Goal: Information Seeking & Learning: Check status

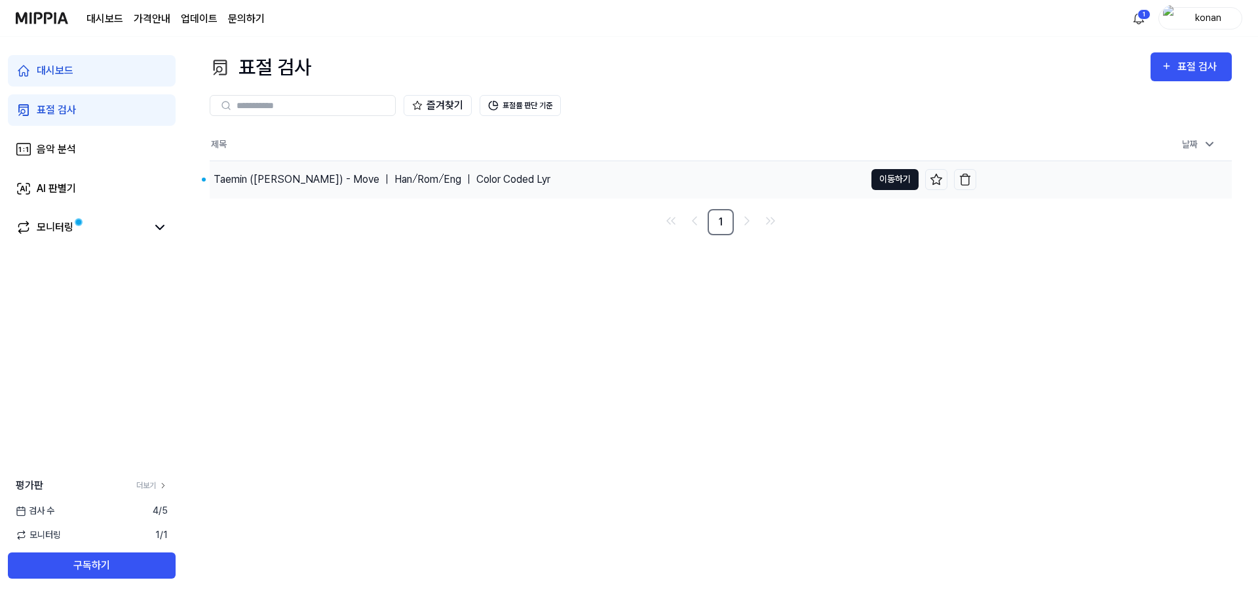
click at [902, 176] on button "이동하기" at bounding box center [895, 179] width 47 height 21
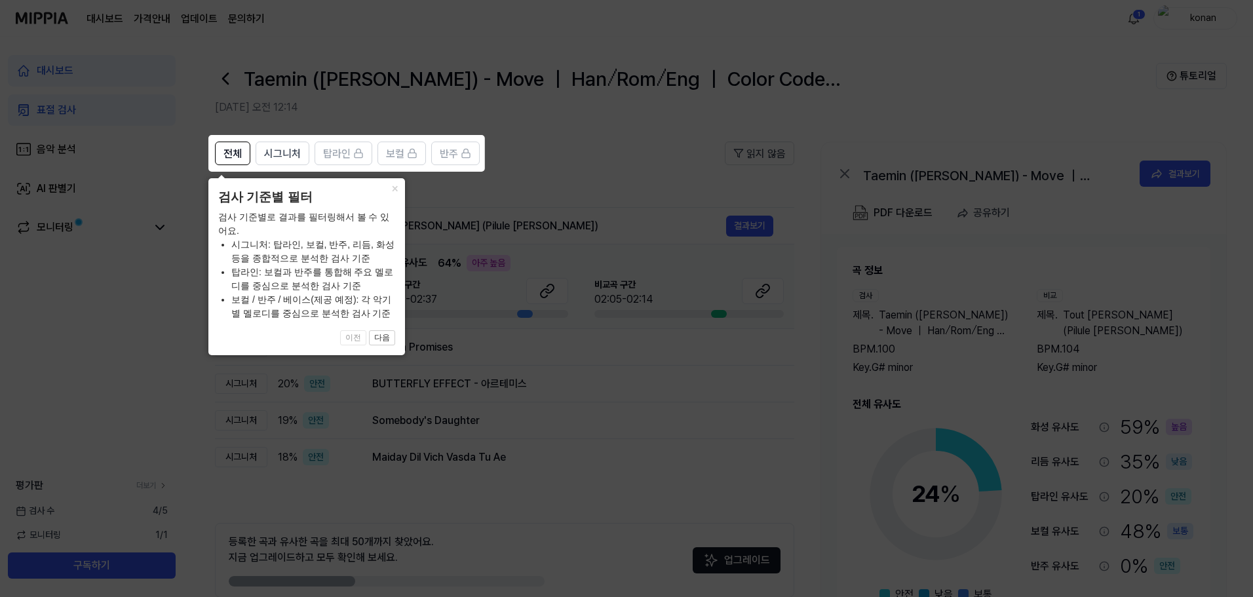
click at [526, 210] on icon at bounding box center [629, 298] width 1258 height 597
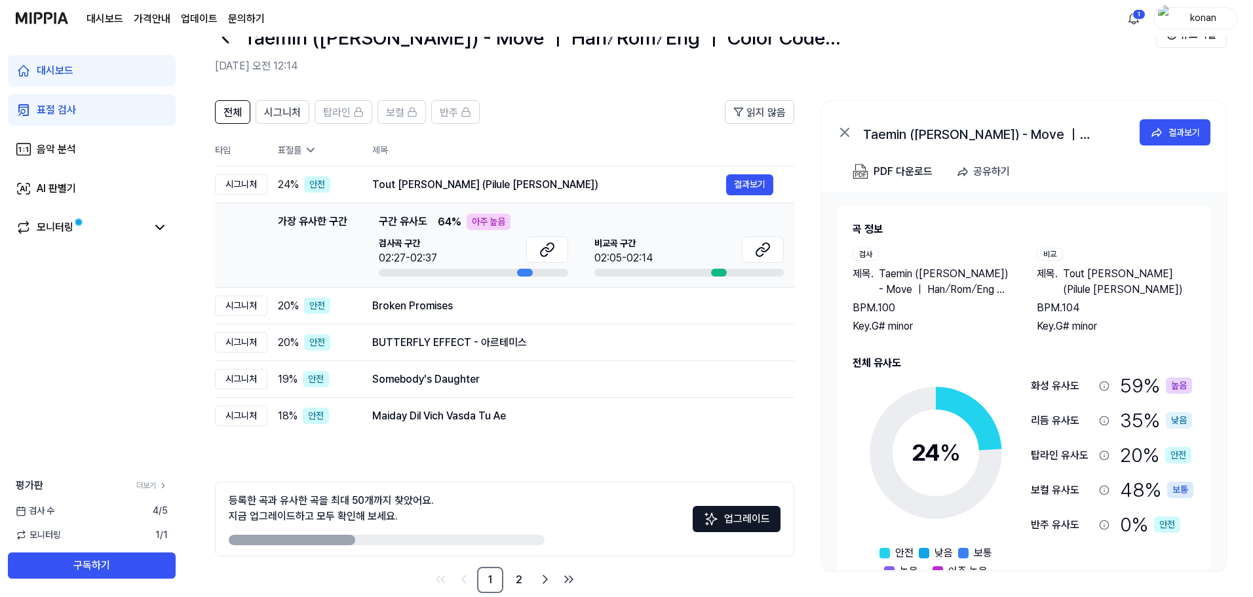
scroll to position [64, 0]
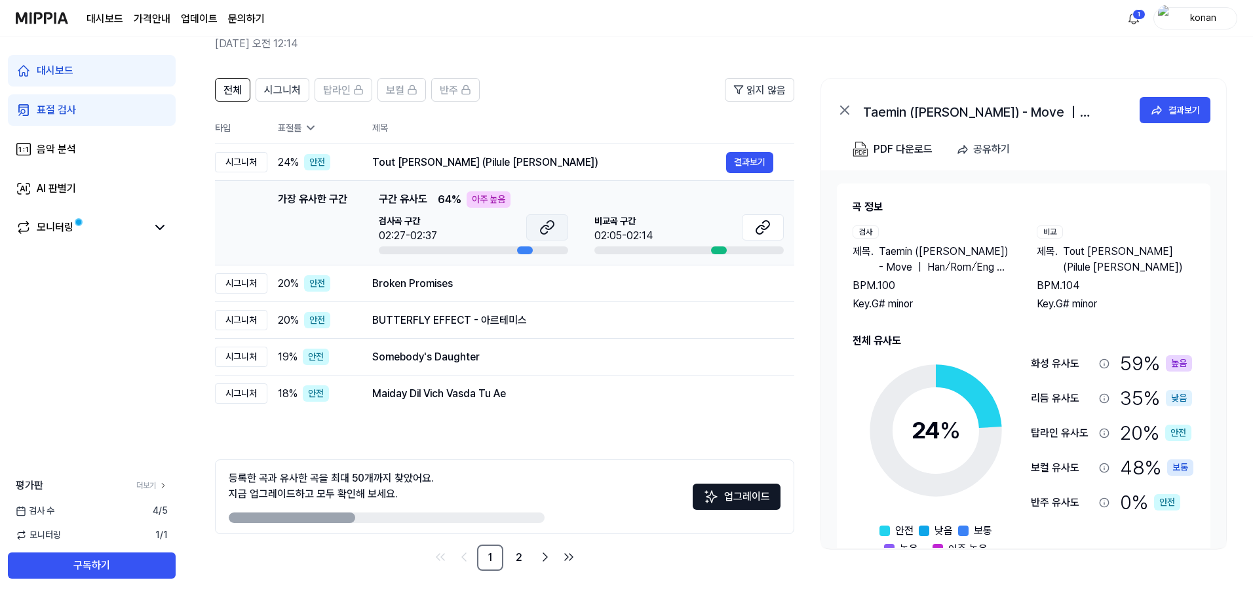
click at [560, 227] on button at bounding box center [547, 227] width 42 height 26
click at [765, 233] on icon at bounding box center [763, 228] width 16 height 16
click at [633, 286] on div "Broken Promises" at bounding box center [549, 284] width 354 height 16
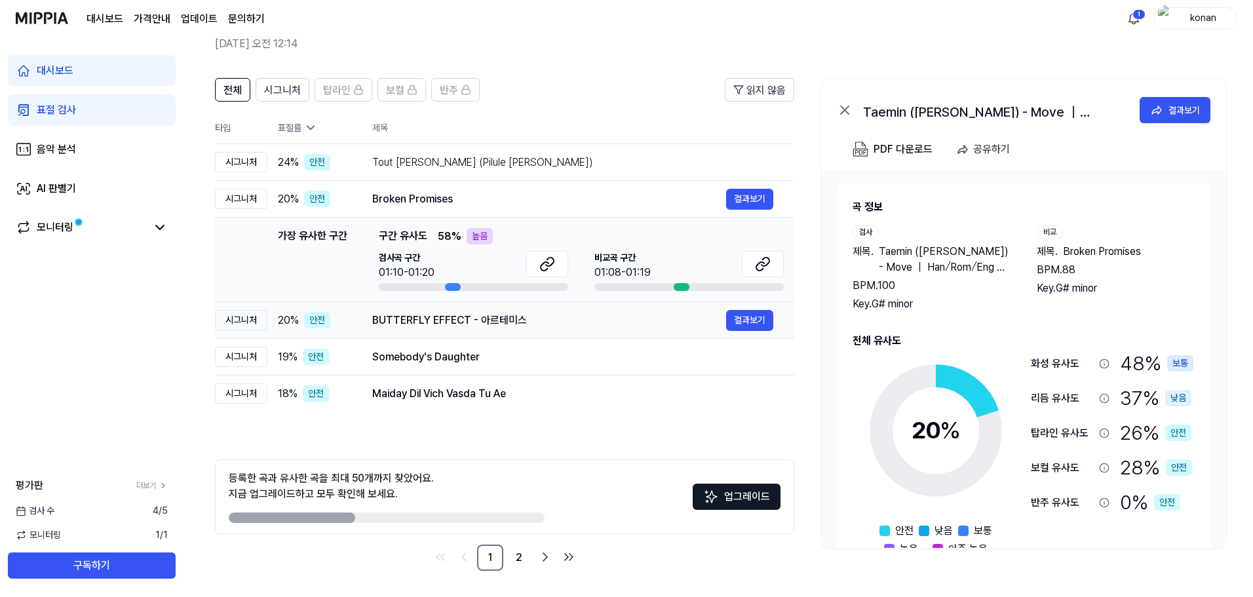
click at [659, 327] on div "BUTTERFLY EFFECT - 아르테미스" at bounding box center [549, 321] width 354 height 16
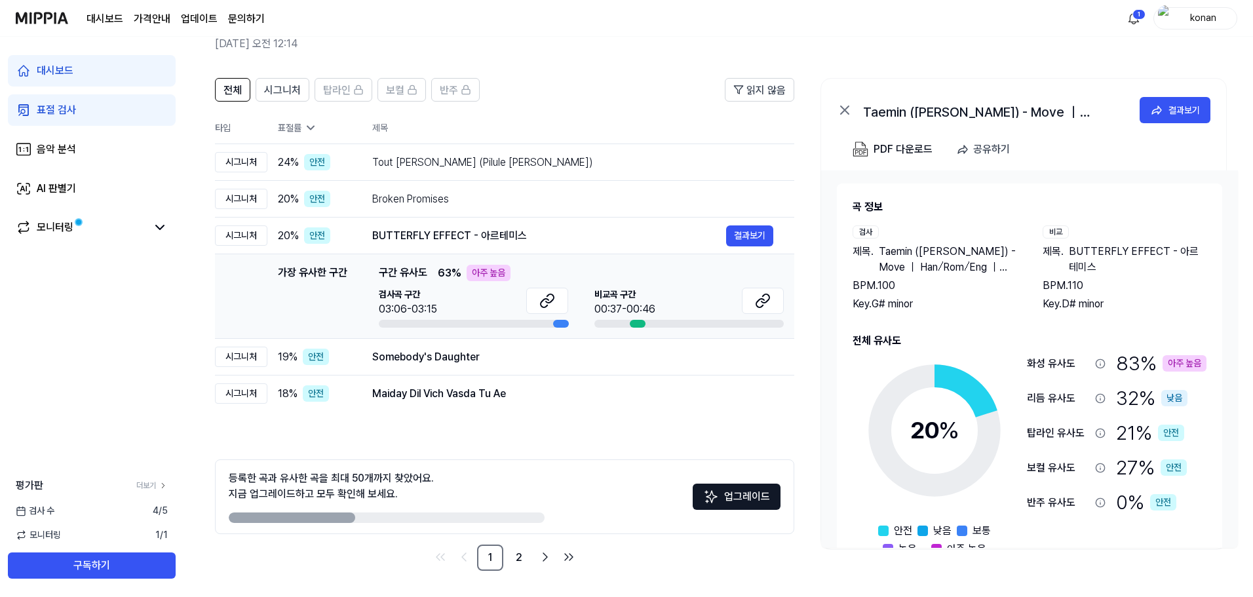
click at [473, 268] on div "아주 높음" at bounding box center [489, 273] width 44 height 16
click at [612, 229] on div "BUTTERFLY EFFECT - 아르테미스" at bounding box center [549, 236] width 354 height 16
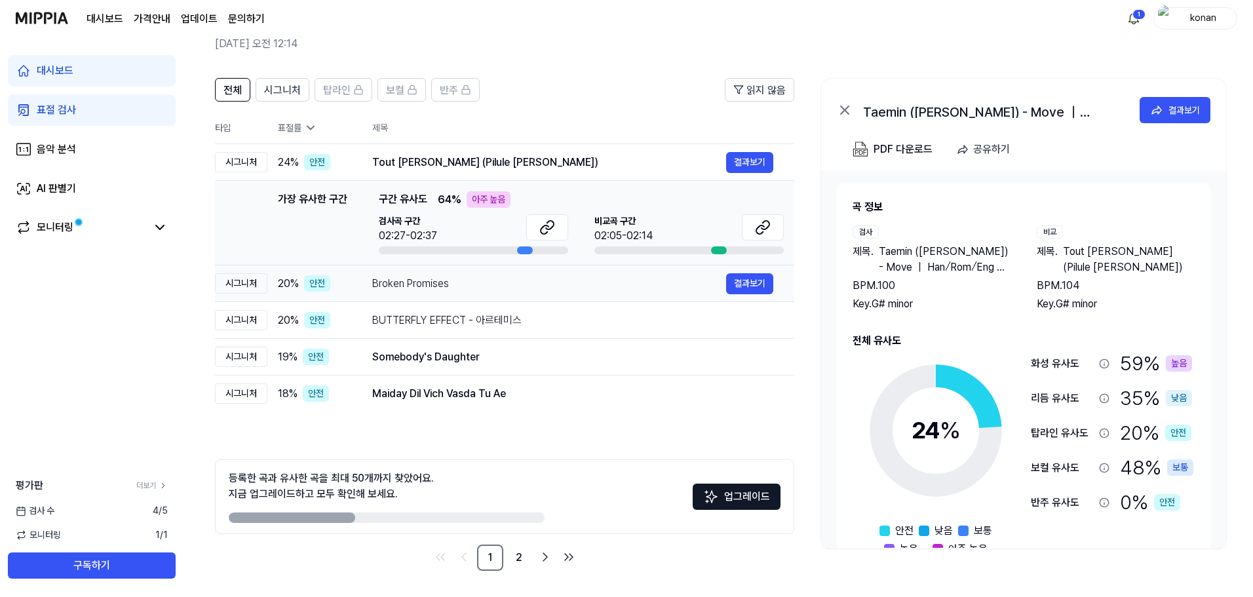
click at [568, 290] on div "Broken Promises" at bounding box center [549, 284] width 354 height 16
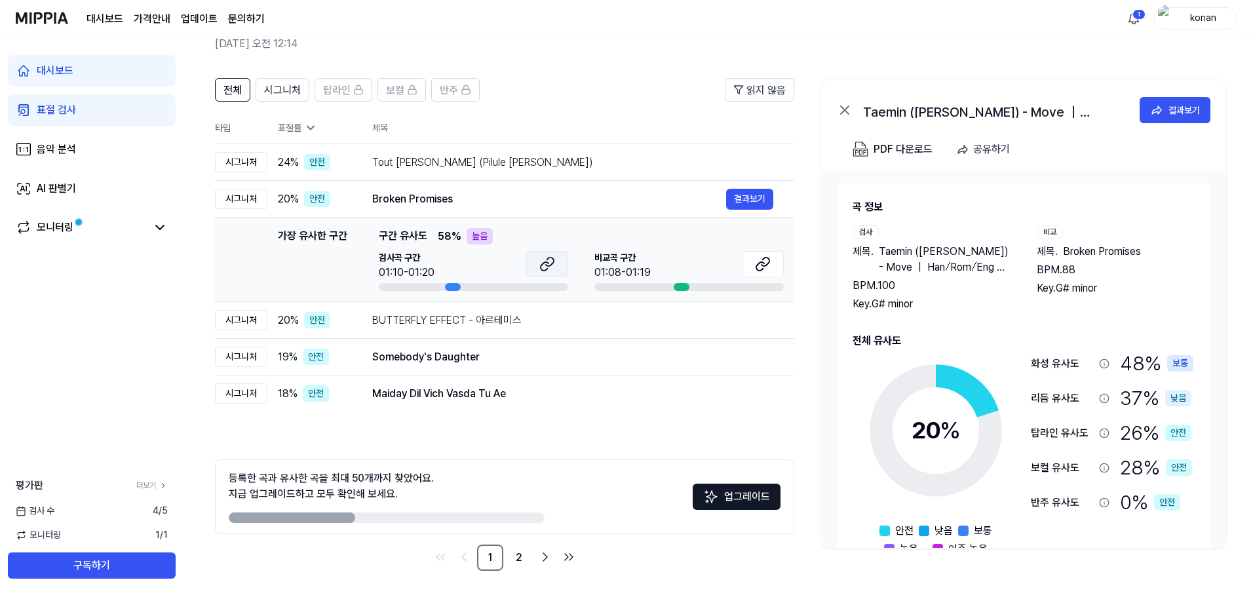
click at [557, 261] on button at bounding box center [547, 264] width 42 height 26
click at [780, 257] on button at bounding box center [763, 264] width 42 height 26
click at [642, 334] on td "BUTTERFLY EFFECT - 아르테미스 결과보기" at bounding box center [572, 320] width 443 height 37
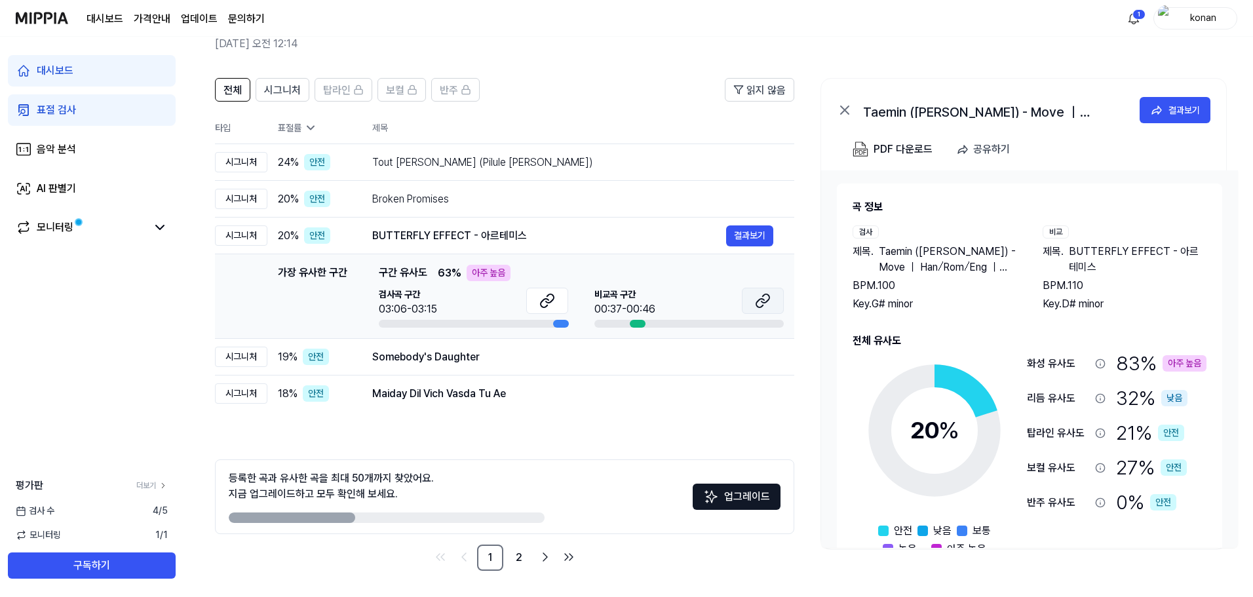
click at [748, 291] on button at bounding box center [763, 301] width 42 height 26
click at [547, 297] on icon at bounding box center [550, 298] width 8 height 9
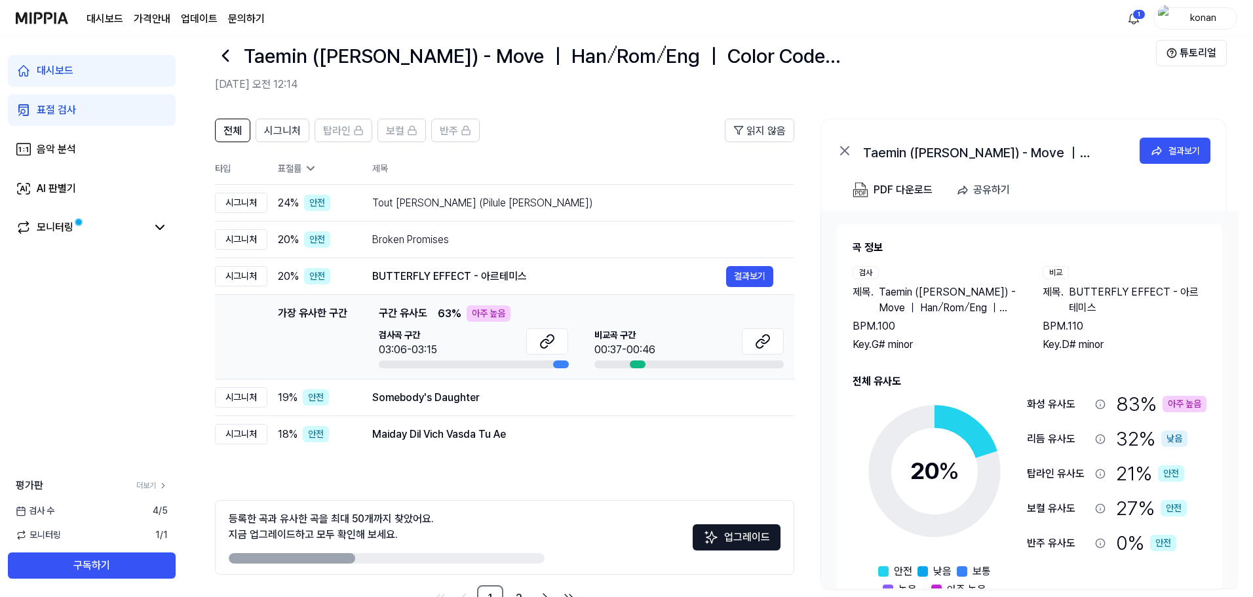
scroll to position [0, 0]
